Goal: Transaction & Acquisition: Purchase product/service

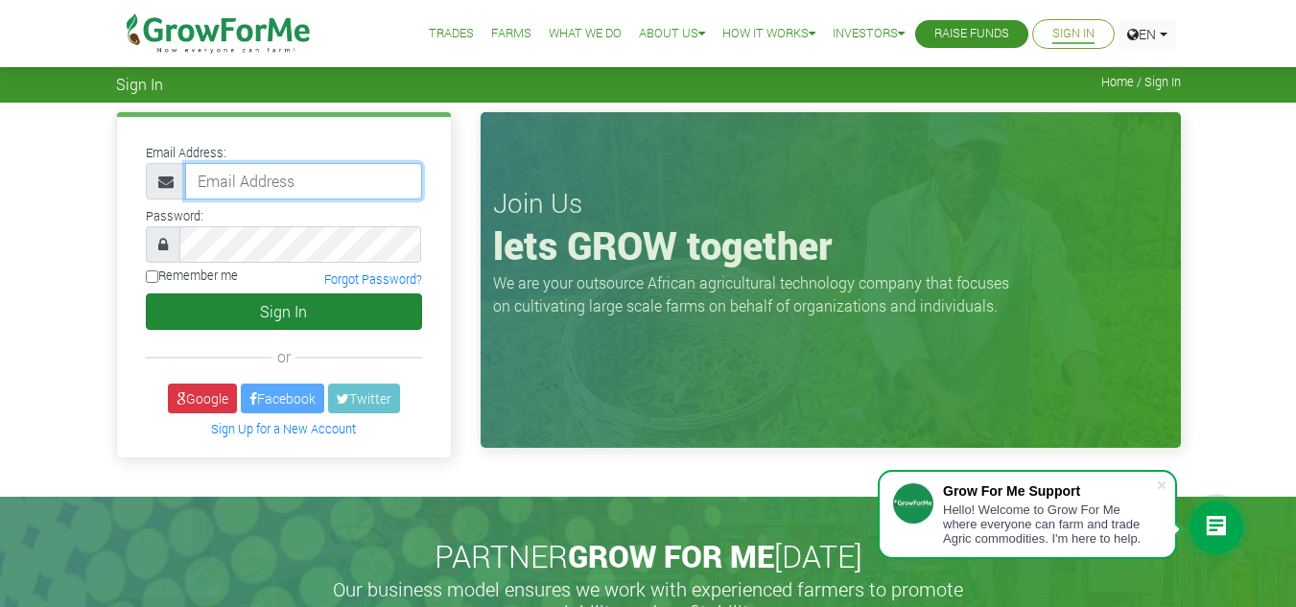
type input "frimpongwendy4@gmail.com"
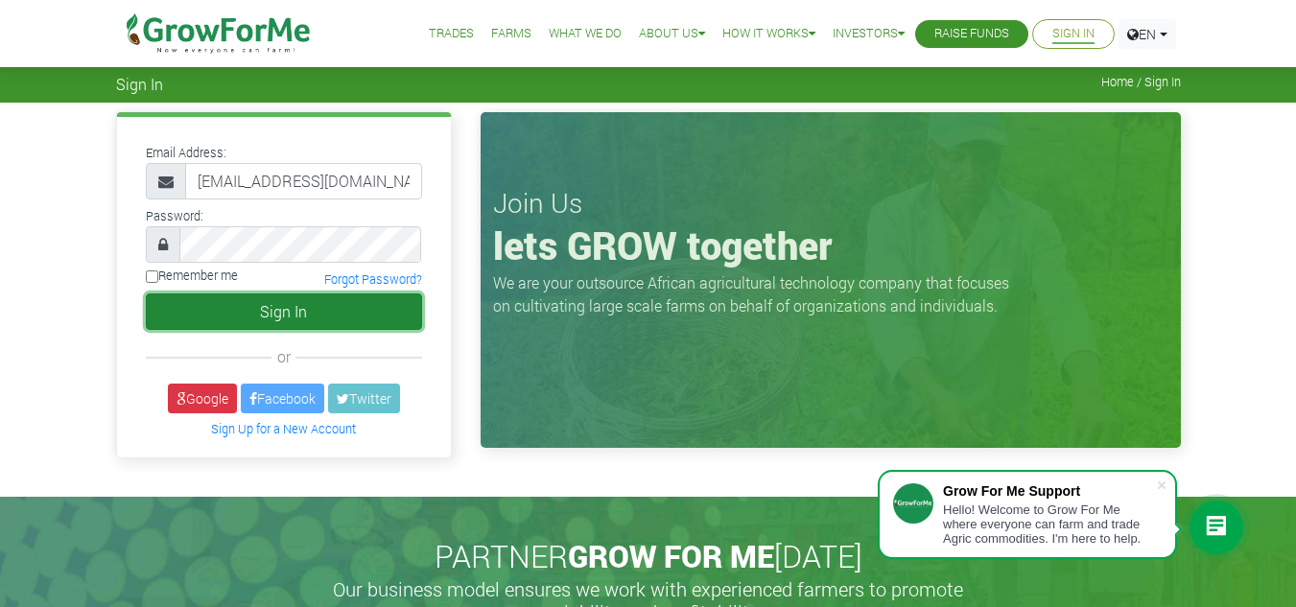
click at [284, 315] on button "Sign In" at bounding box center [284, 312] width 276 height 36
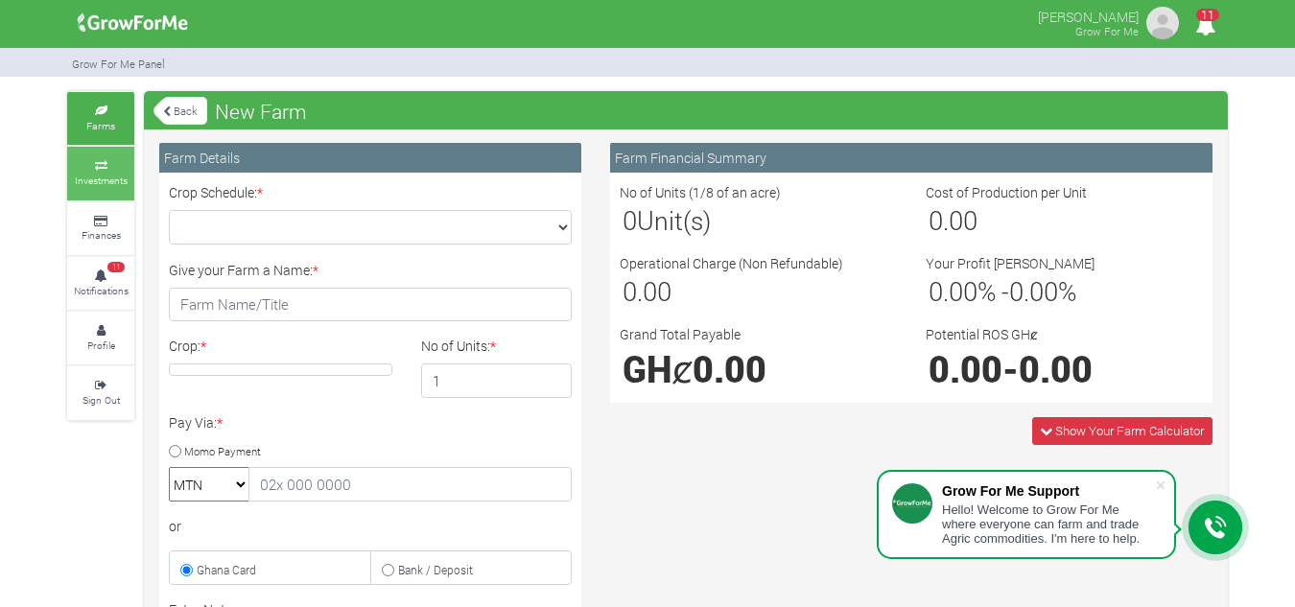
click at [104, 165] on icon at bounding box center [101, 166] width 58 height 10
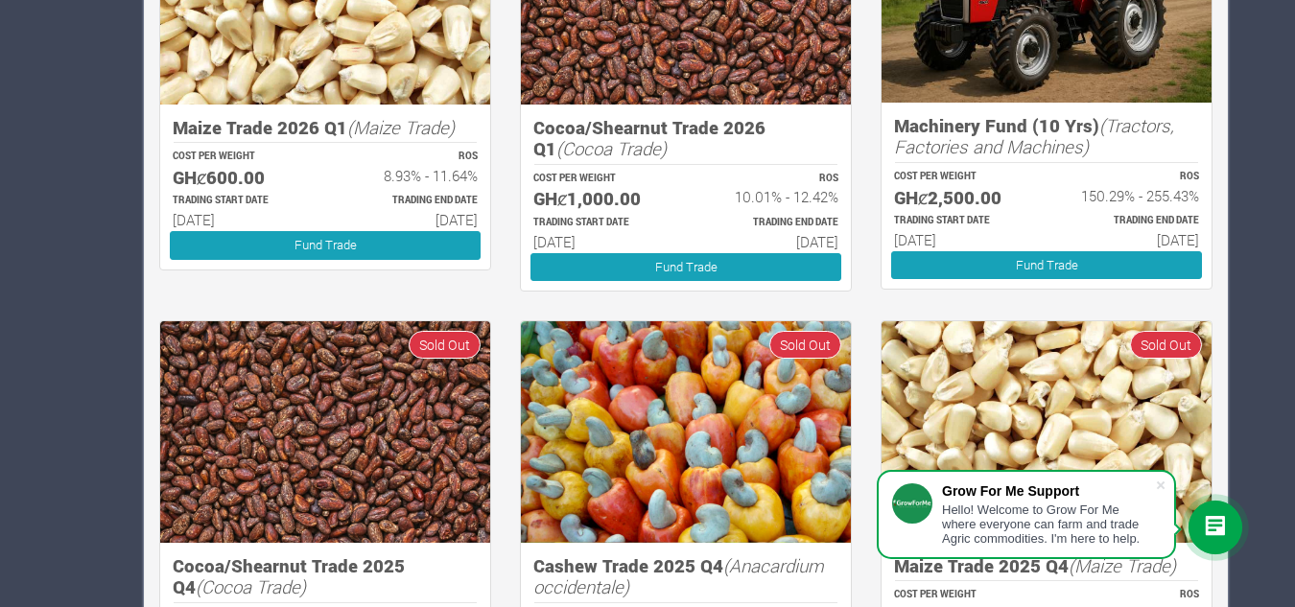
scroll to position [958, 0]
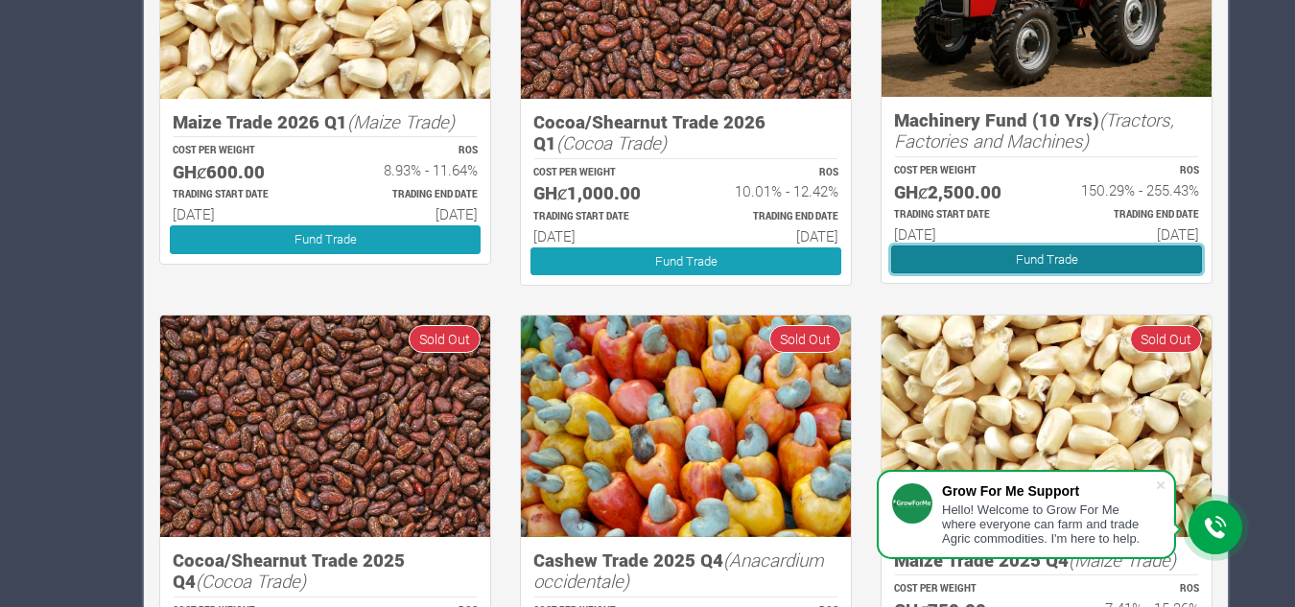
click at [1072, 265] on link "Fund Trade" at bounding box center [1046, 260] width 311 height 28
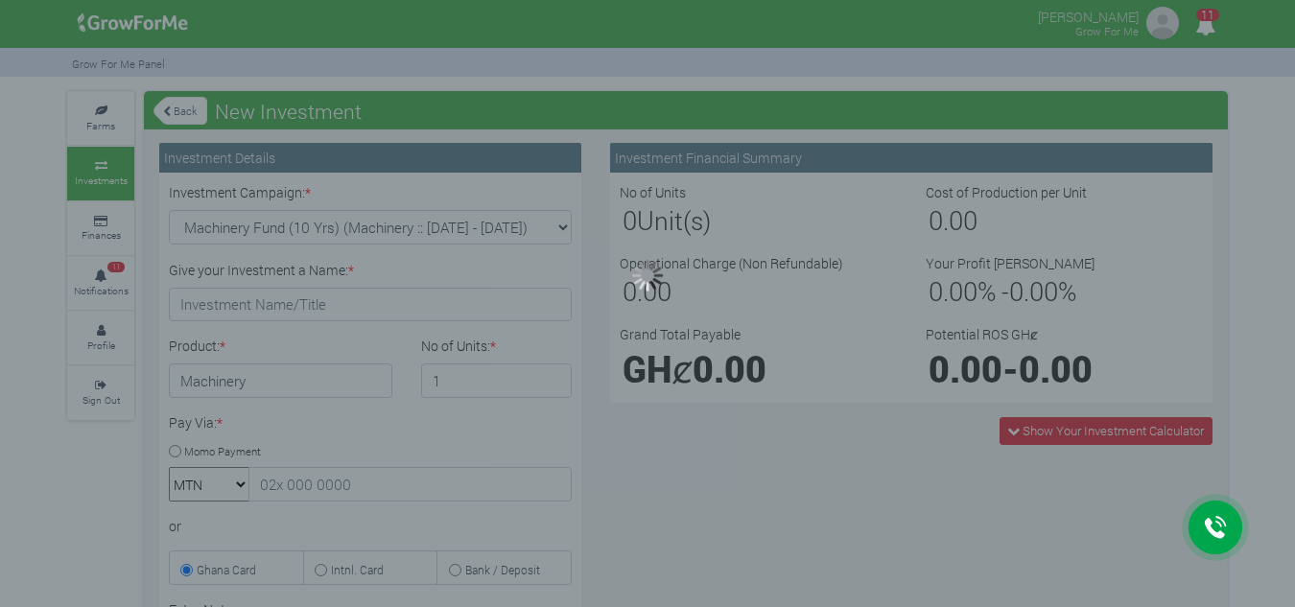
type input "1"
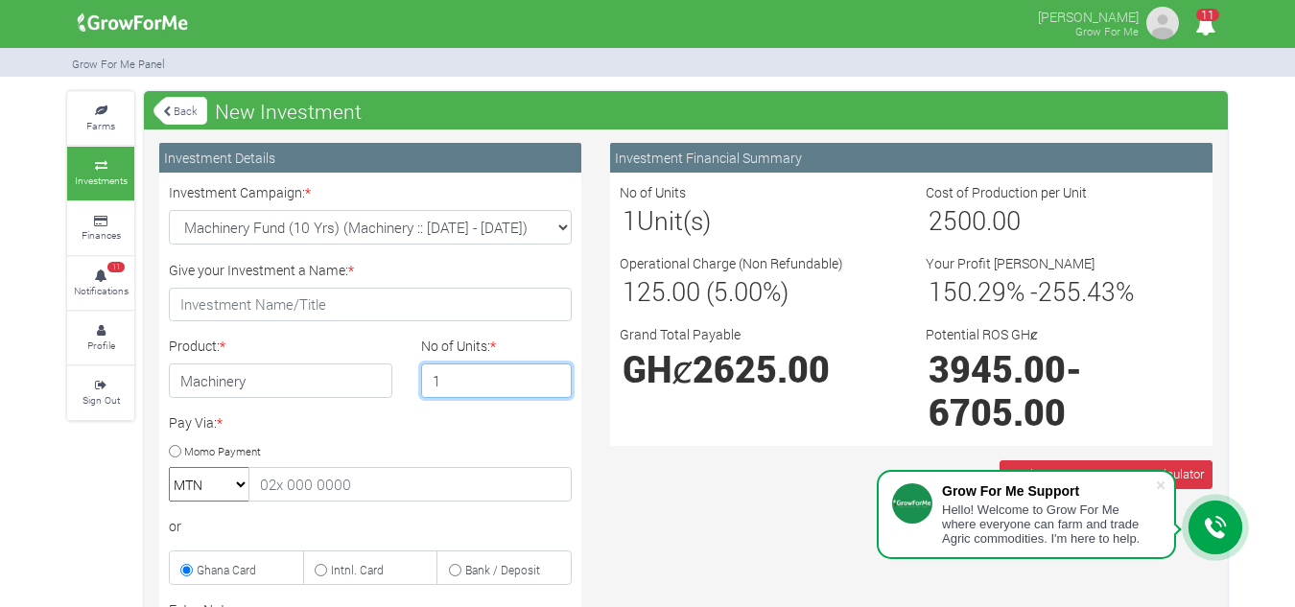
click at [450, 384] on input "1" at bounding box center [497, 381] width 152 height 35
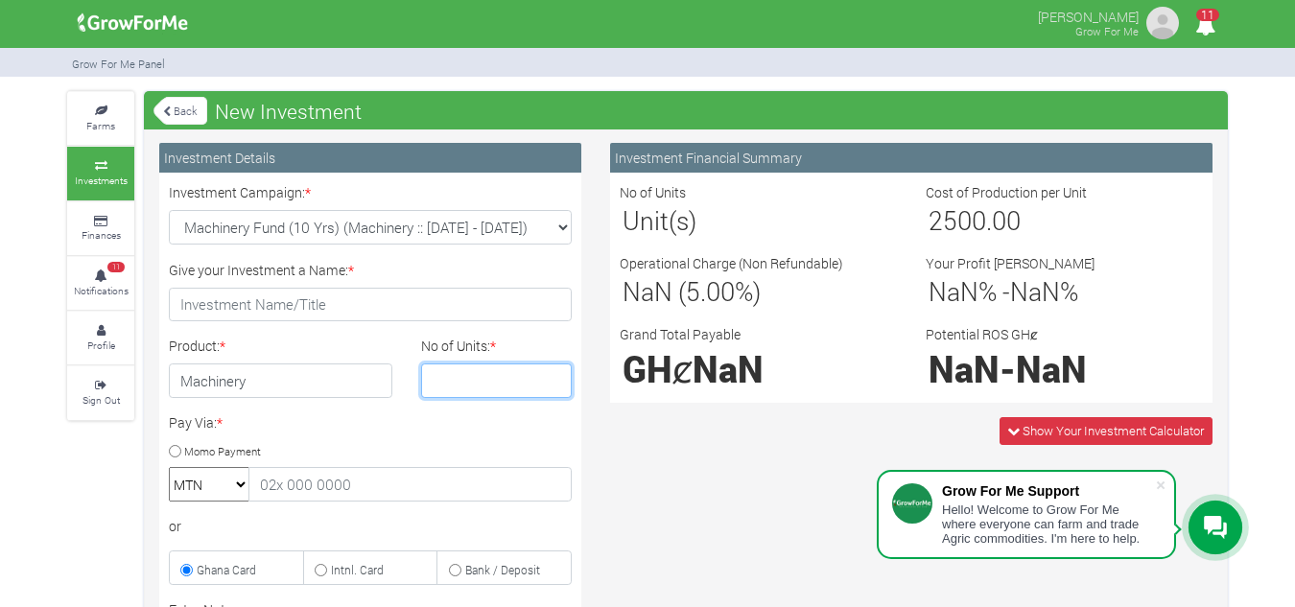
type input "1"
type input "4"
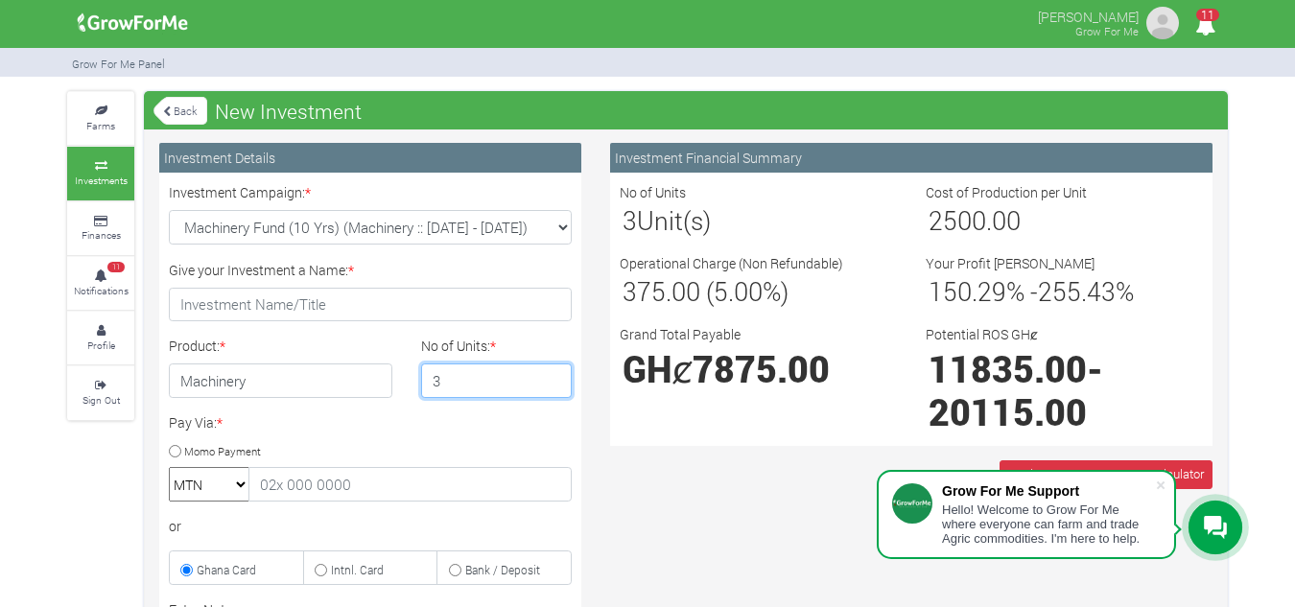
type input "3"
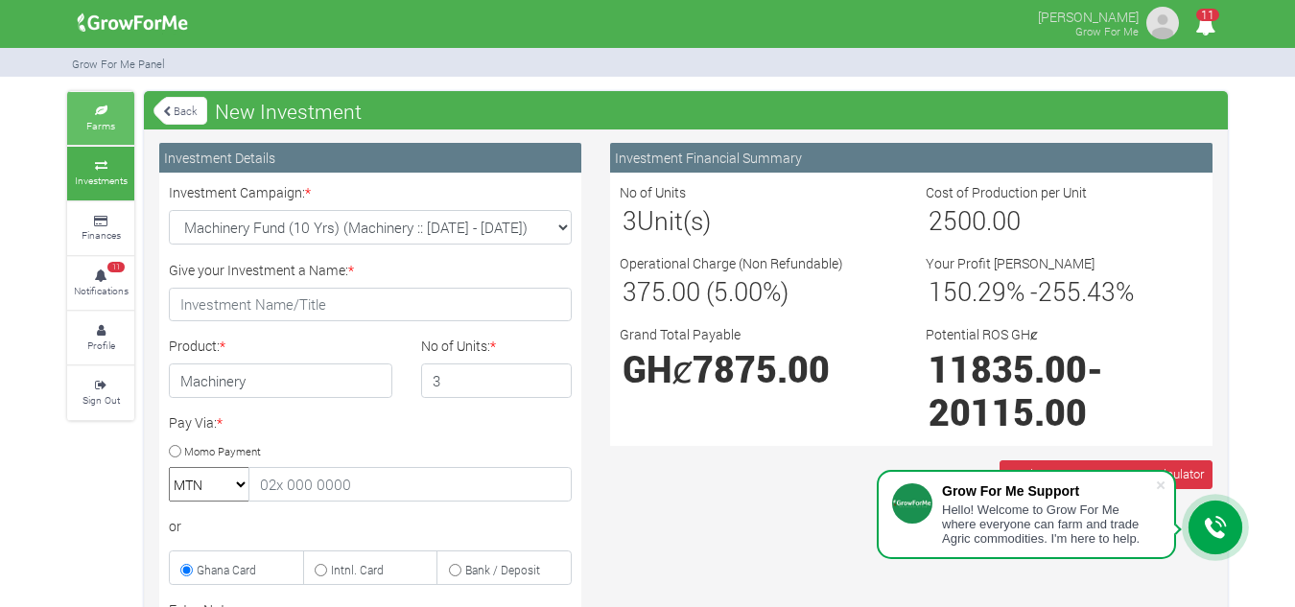
click at [105, 130] on small "Farms" at bounding box center [100, 125] width 29 height 13
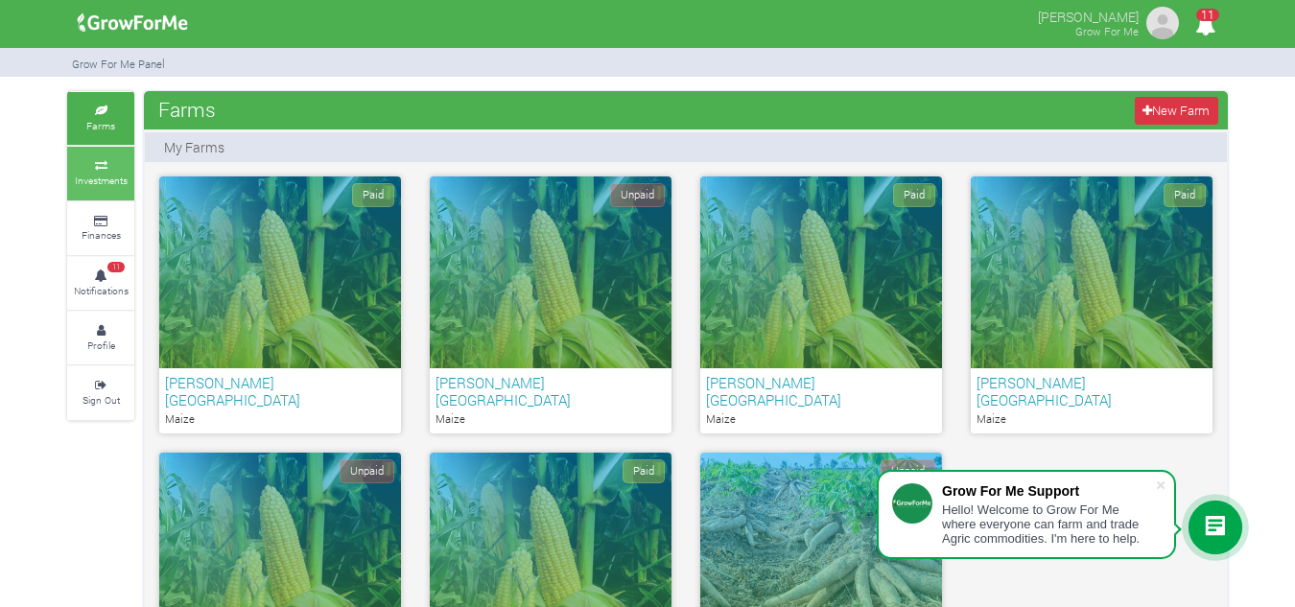
click at [103, 172] on link "Investments" at bounding box center [100, 173] width 67 height 53
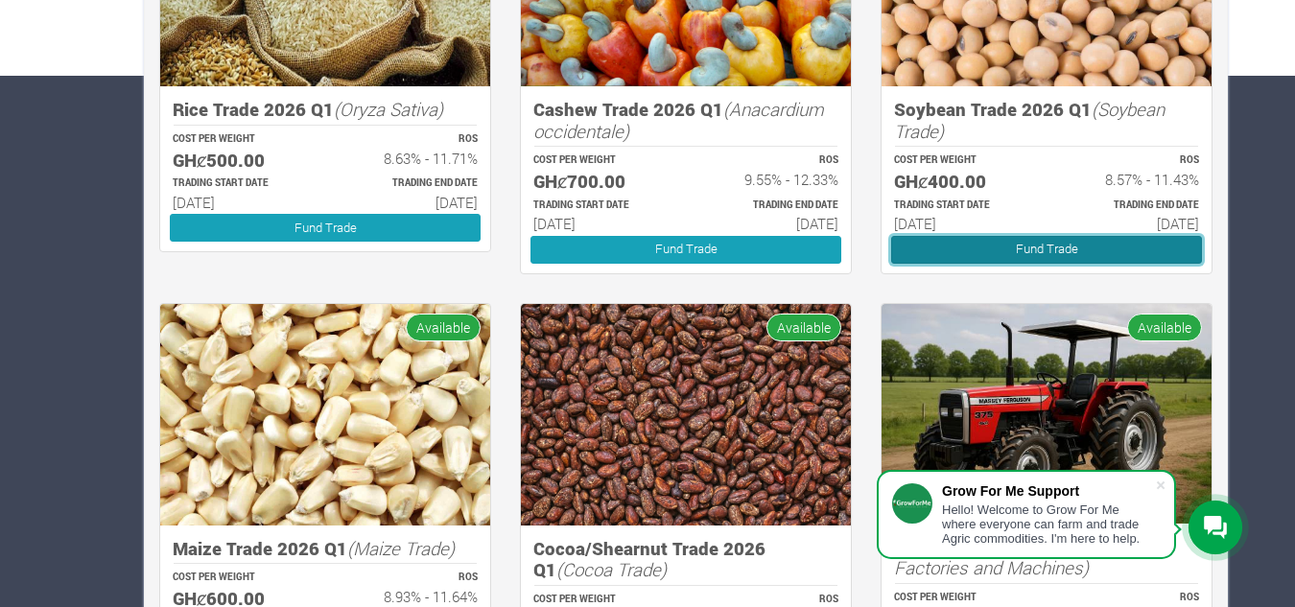
click at [1008, 252] on link "Fund Trade" at bounding box center [1046, 250] width 311 height 28
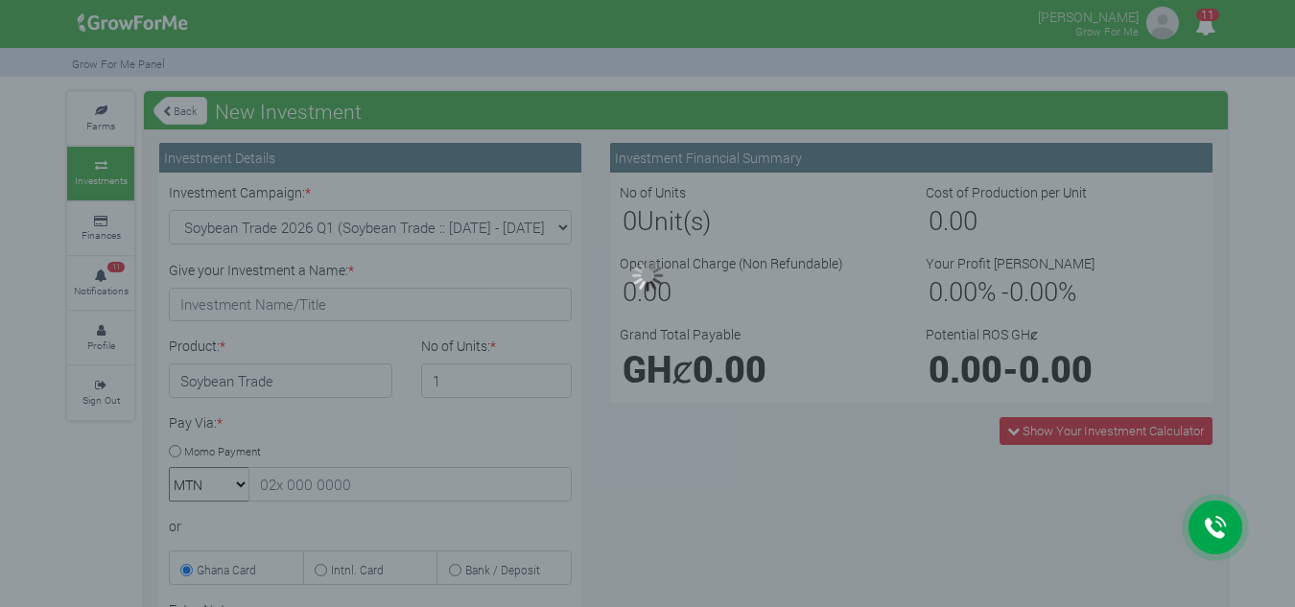
type input "1"
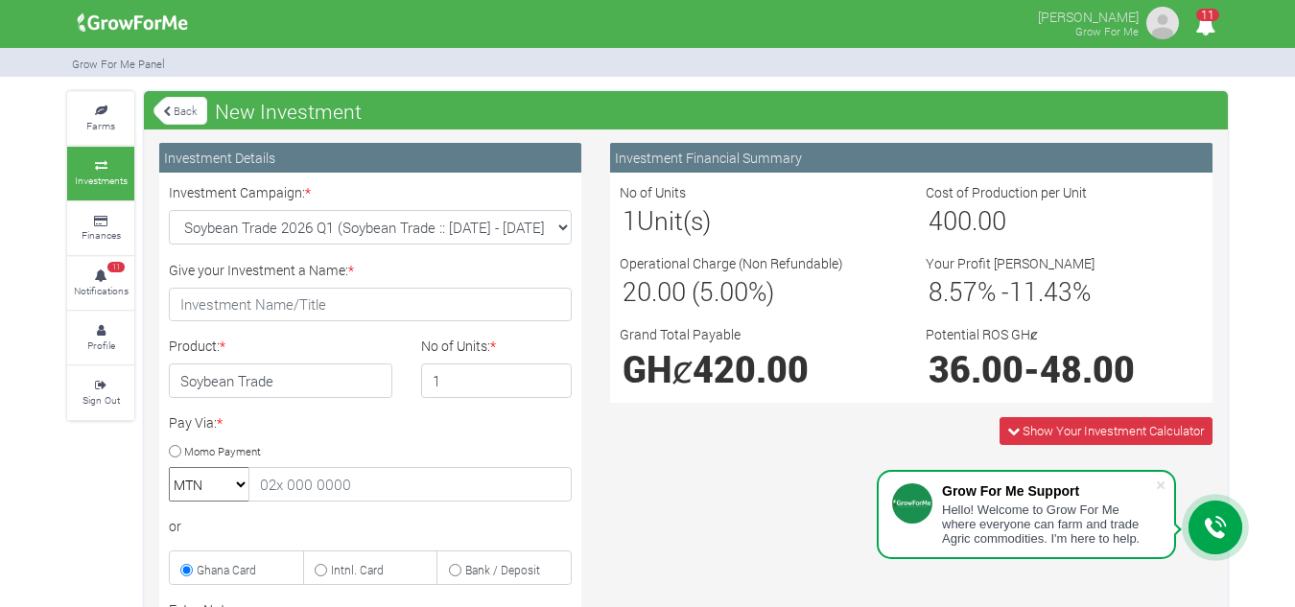
click at [599, 569] on div "Investment Financial Summary No of Units 1 Unit(s) Cost of Production per Unit …" at bounding box center [911, 550] width 631 height 815
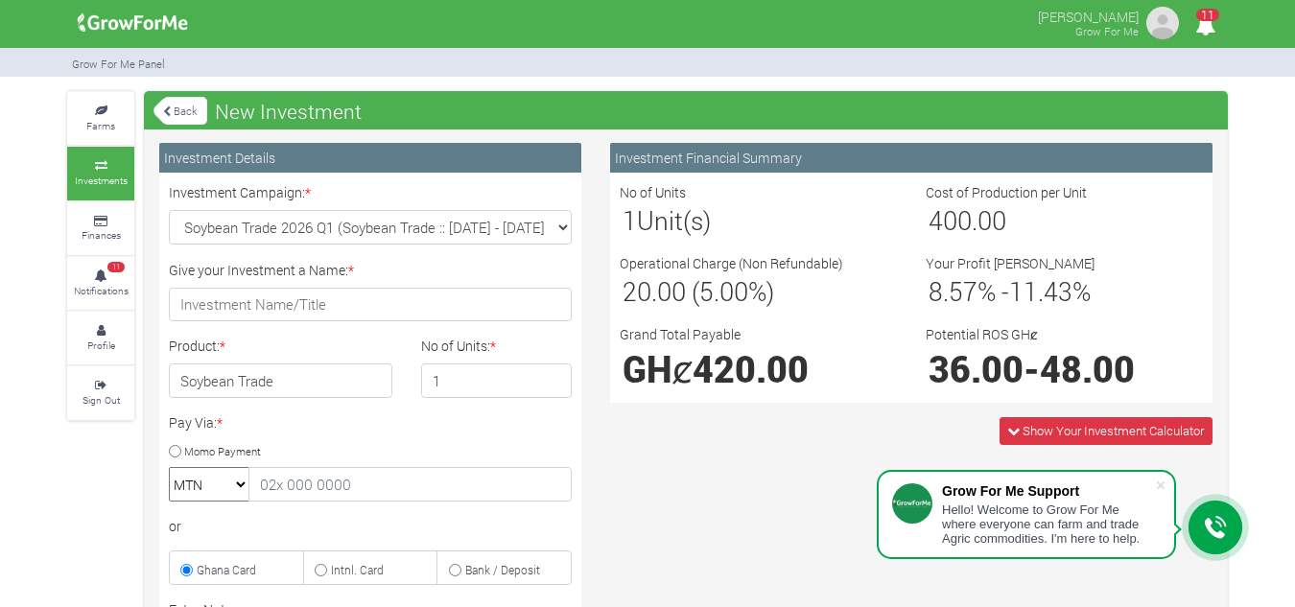
click at [599, 569] on div "Investment Financial Summary No of Units 1 Unit(s) Cost of Production per Unit …" at bounding box center [911, 550] width 631 height 815
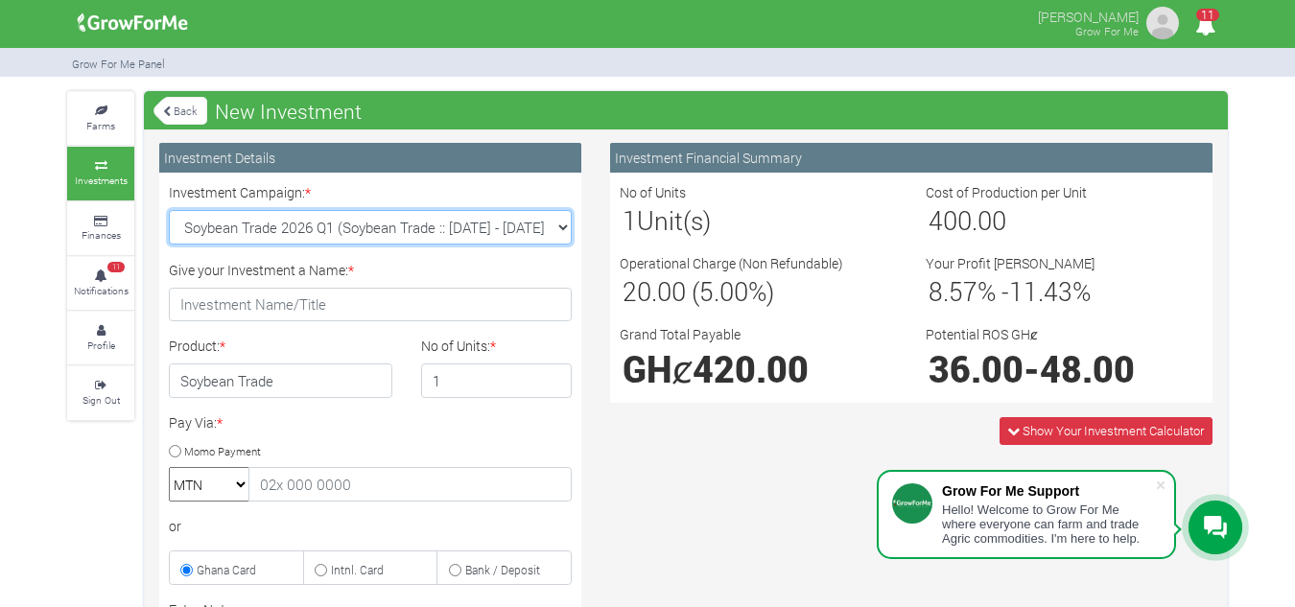
click at [554, 222] on select "Soybean Trade 2026 Q1 (Soybean Trade :: [DATE] - [DATE]) Cocoa/Shearnut Trade 2…" at bounding box center [370, 227] width 403 height 35
select select "50"
click at [169, 210] on select "Soybean Trade 2026 Q1 (Soybean Trade :: [DATE] - [DATE]) Cocoa/Shearnut Trade 2…" at bounding box center [370, 227] width 403 height 35
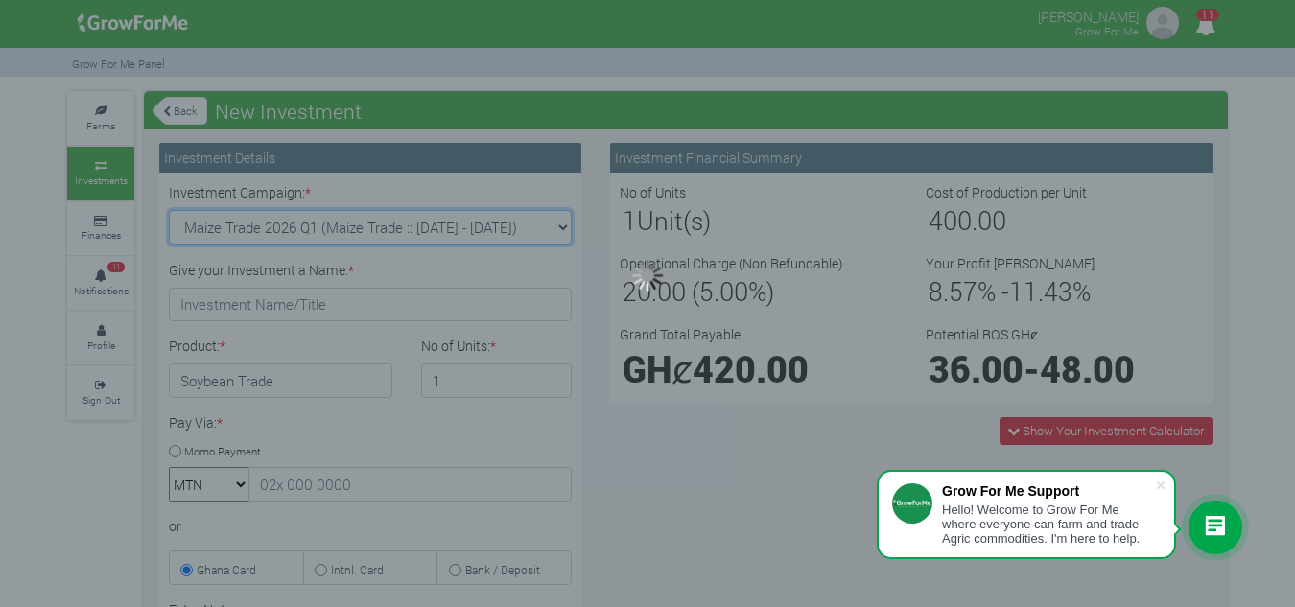
type input "1"
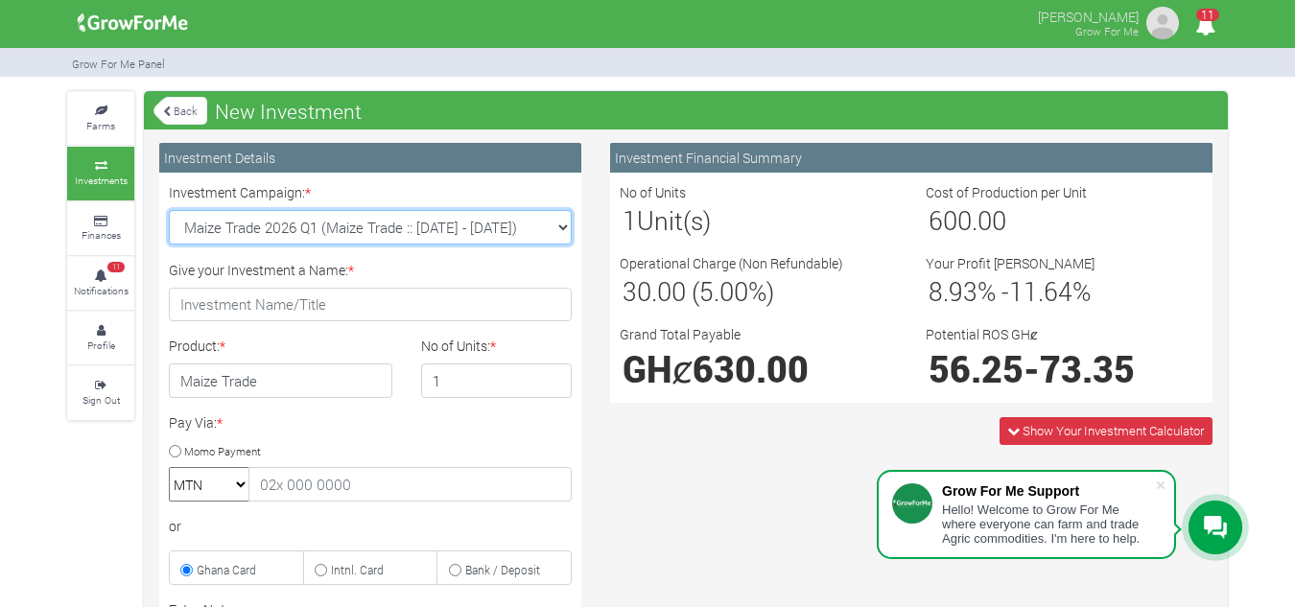
click at [561, 229] on select "Soybean Trade 2026 Q1 (Soybean Trade :: [DATE] - [DATE]) Cocoa/Shearnut Trade 2…" at bounding box center [370, 227] width 403 height 35
select select "53"
click at [169, 210] on select "Soybean Trade 2026 Q1 (Soybean Trade :: [DATE] - [DATE]) Cocoa/Shearnut Trade 2…" at bounding box center [370, 227] width 403 height 35
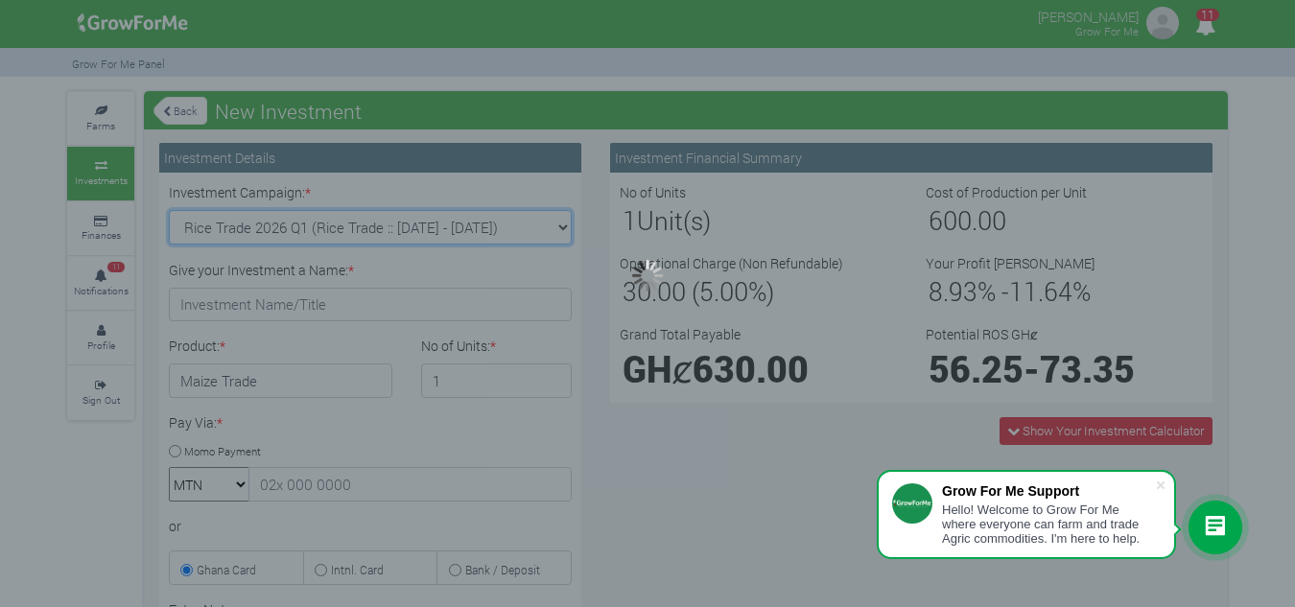
type input "1"
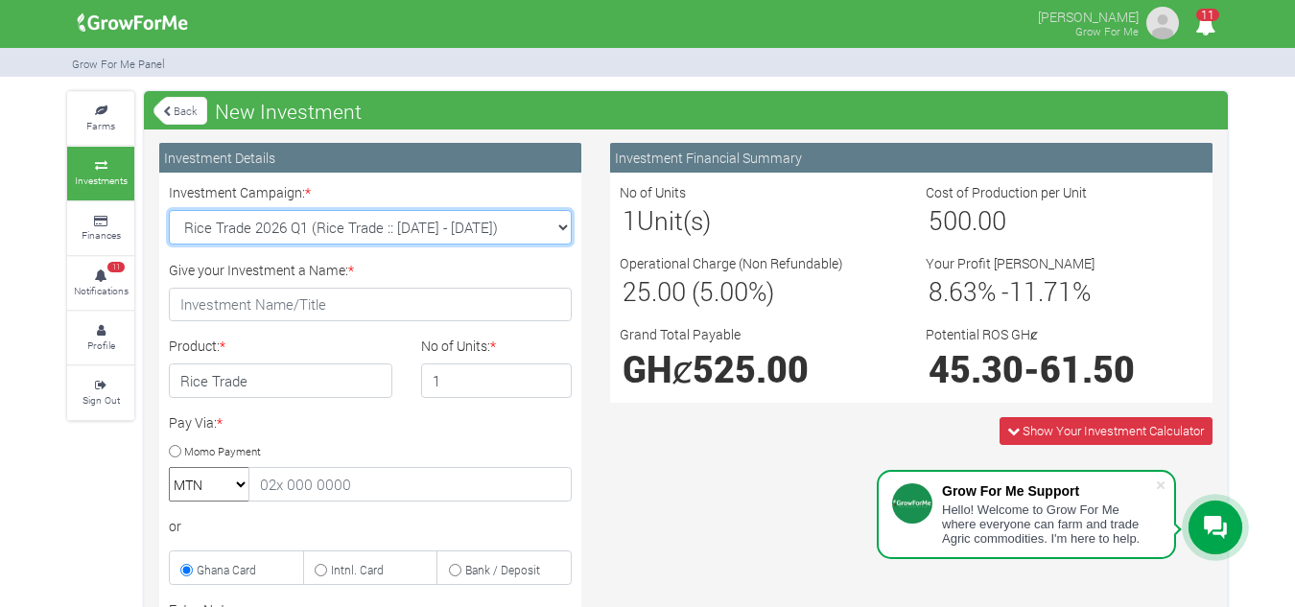
click at [558, 232] on select "Soybean Trade 2026 Q1 (Soybean Trade :: [DATE] - [DATE]) Cocoa/Shearnut Trade 2…" at bounding box center [370, 227] width 403 height 35
select select "52"
click at [169, 210] on select "Soybean Trade 2026 Q1 (Soybean Trade :: [DATE] - [DATE]) Cocoa/Shearnut Trade 2…" at bounding box center [370, 227] width 403 height 35
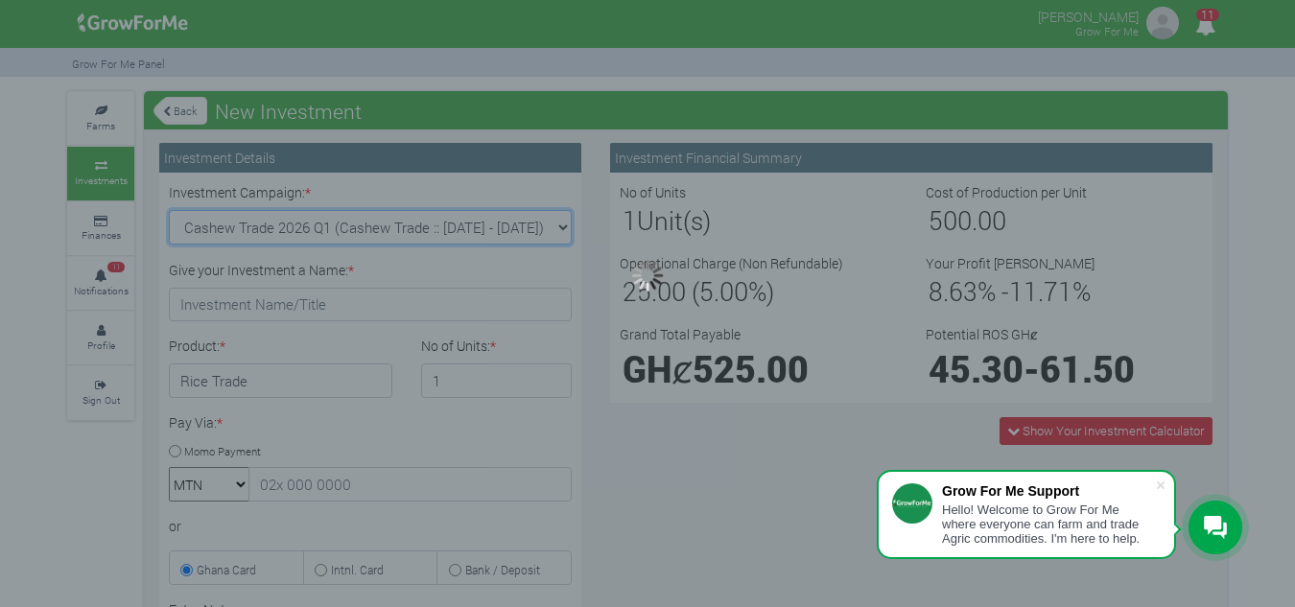
type input "1"
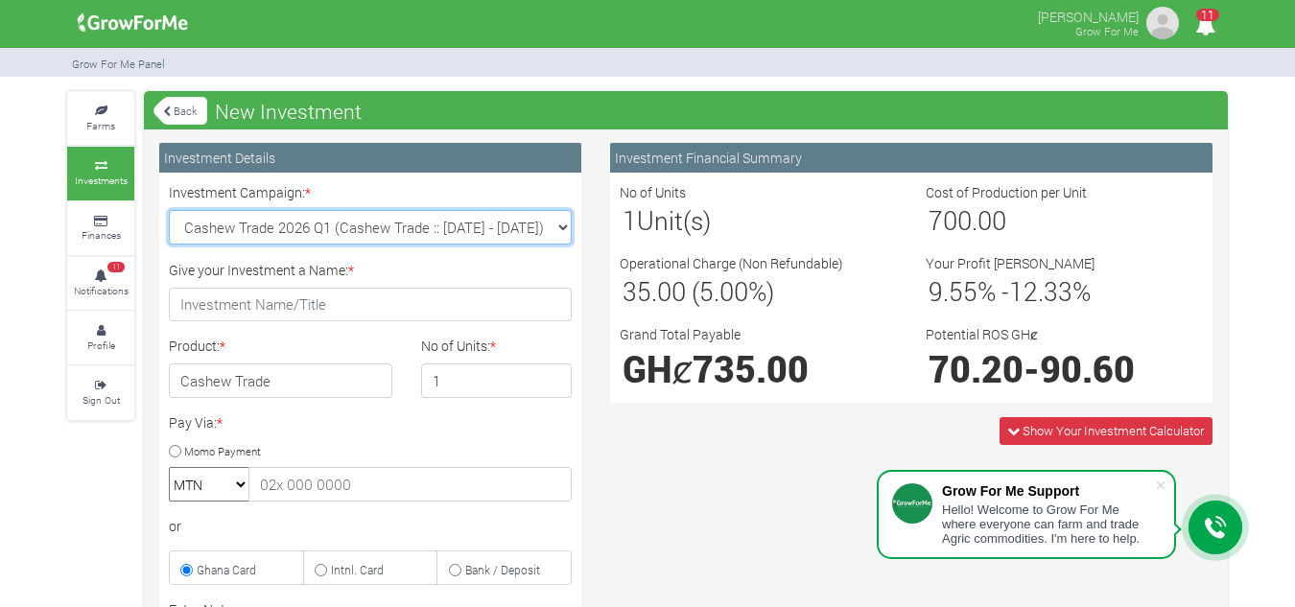
click at [555, 226] on select "Soybean Trade 2026 Q1 (Soybean Trade :: [DATE] - [DATE]) Cocoa/Shearnut Trade 2…" at bounding box center [370, 227] width 403 height 35
select select "53"
click at [169, 210] on select "Soybean Trade 2026 Q1 (Soybean Trade :: [DATE] - [DATE]) Cocoa/Shearnut Trade 2…" at bounding box center [370, 227] width 403 height 35
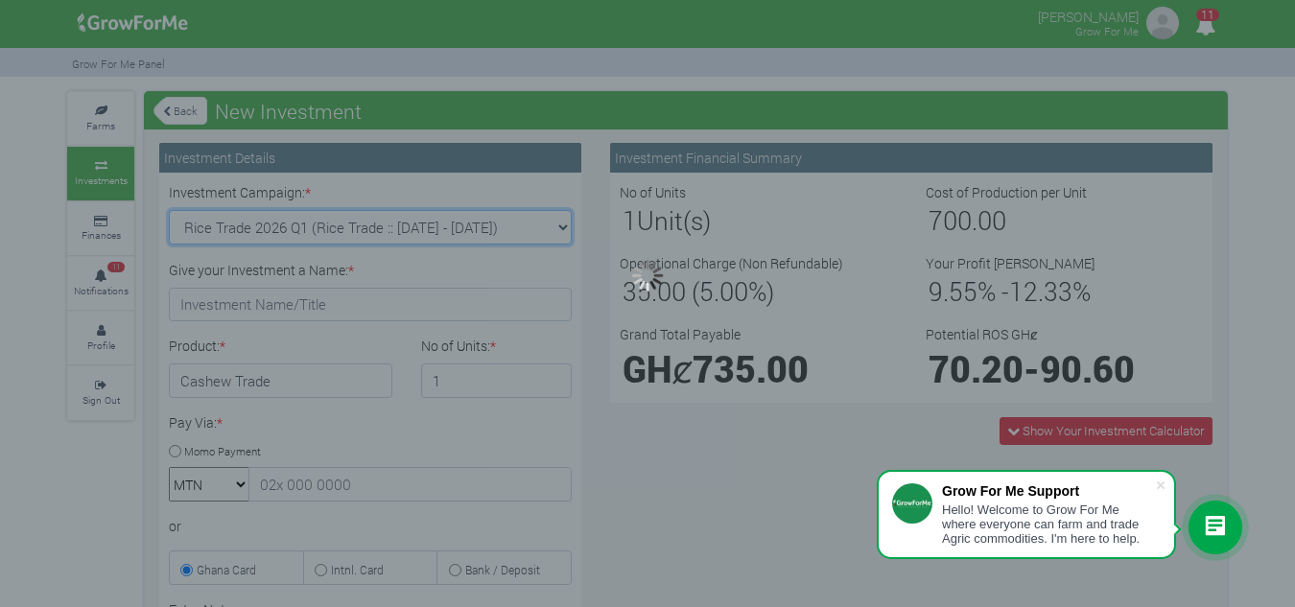
type input "1"
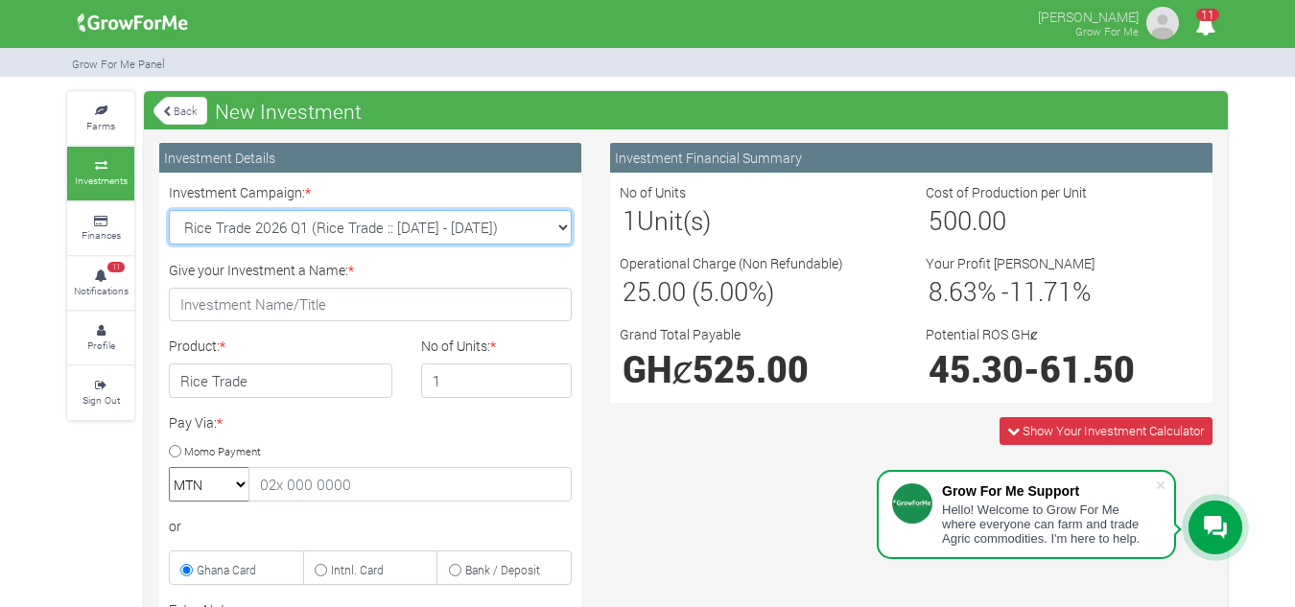
click at [486, 235] on select "Soybean Trade 2026 Q1 (Soybean Trade :: [DATE] - [DATE]) Cocoa/Shearnut Trade 2…" at bounding box center [370, 227] width 403 height 35
